Goal: Task Accomplishment & Management: Manage account settings

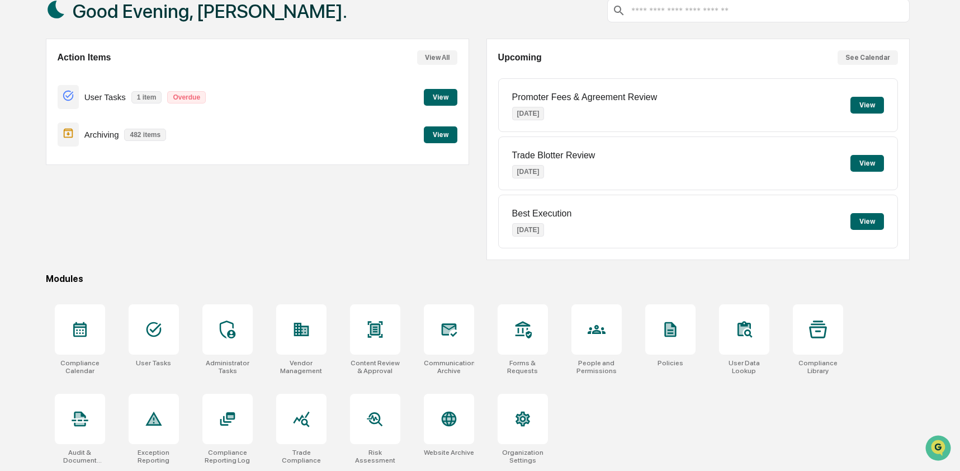
scroll to position [73, 0]
click at [440, 422] on icon at bounding box center [449, 419] width 18 height 18
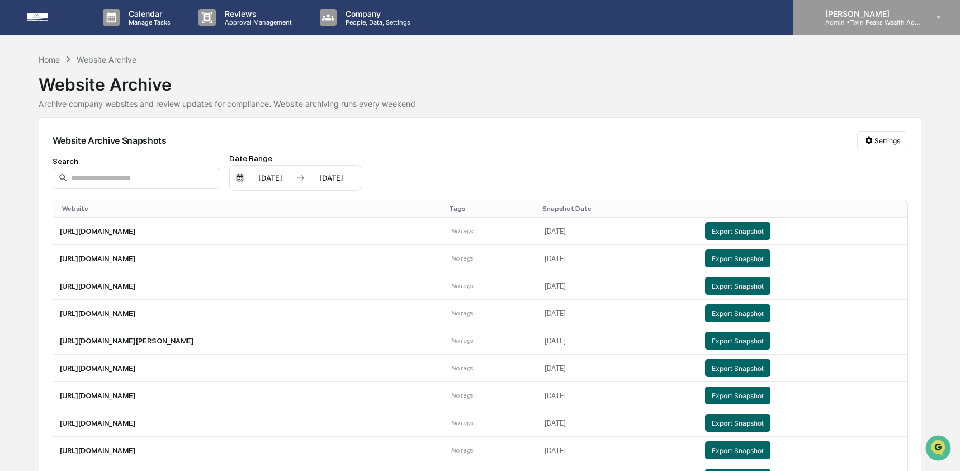
click at [870, 28] on div "[PERSON_NAME] Admin • Twin Peaks Wealth Advisors" at bounding box center [876, 17] width 167 height 35
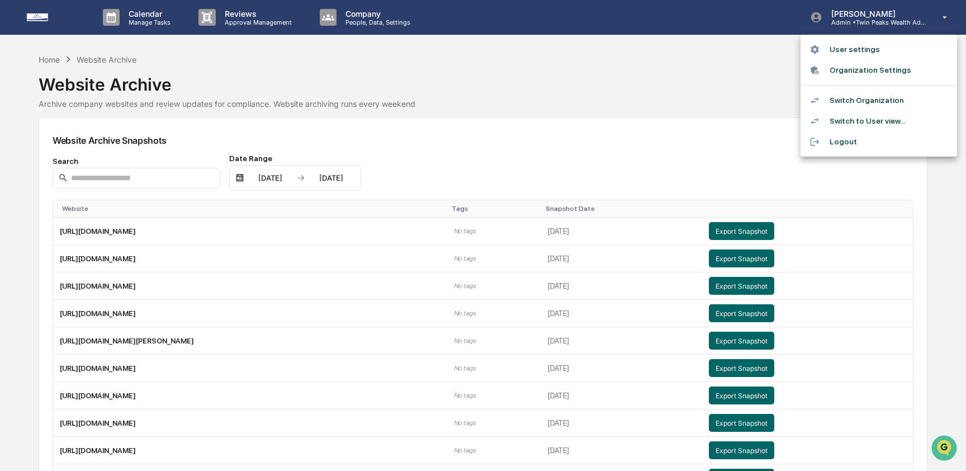
click at [879, 103] on li "Switch Organization" at bounding box center [879, 100] width 157 height 21
